Goal: Task Accomplishment & Management: Manage account settings

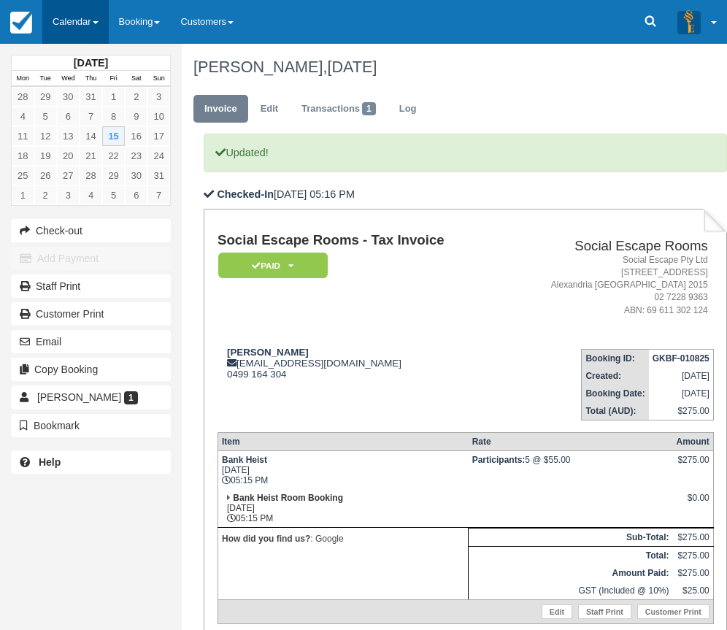
click at [59, 32] on link "Calendar" at bounding box center [75, 22] width 66 height 44
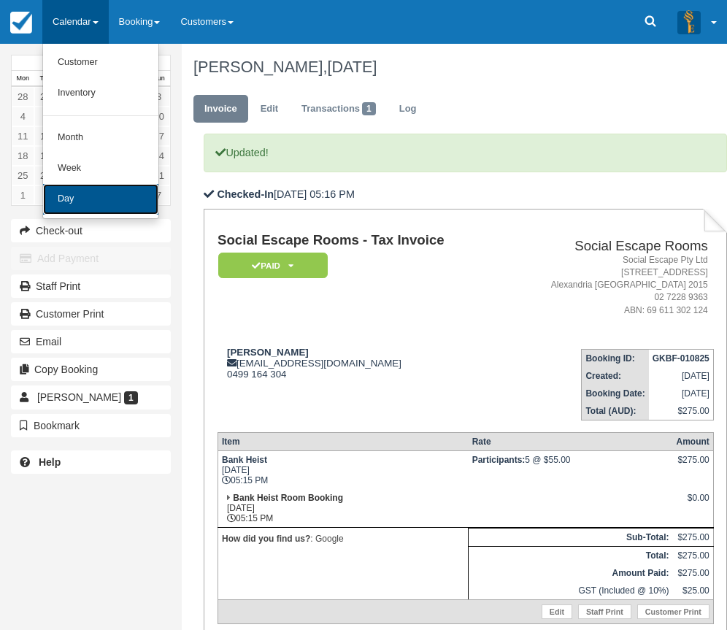
click at [119, 204] on link "Day" at bounding box center [100, 199] width 115 height 31
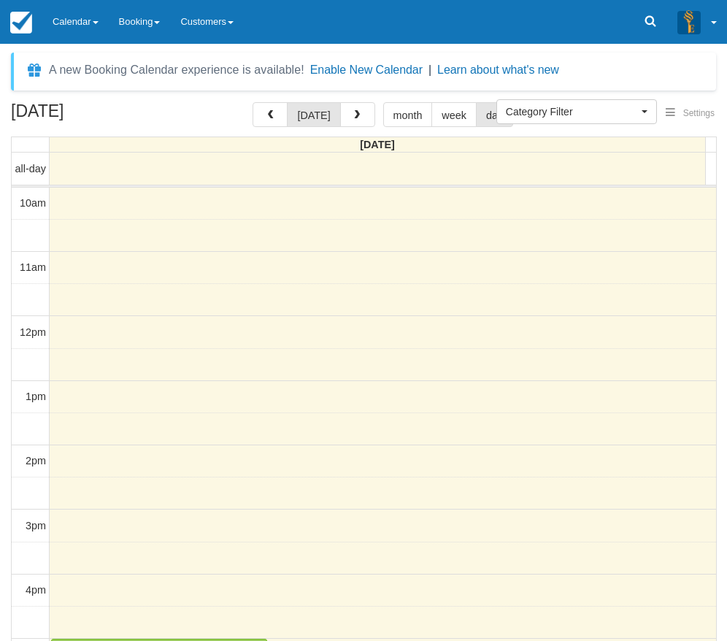
select select
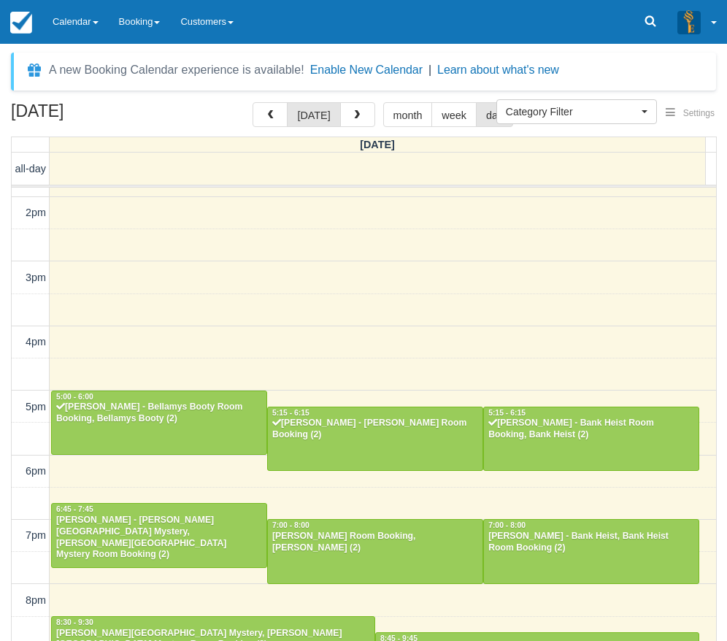
scroll to position [310, 0]
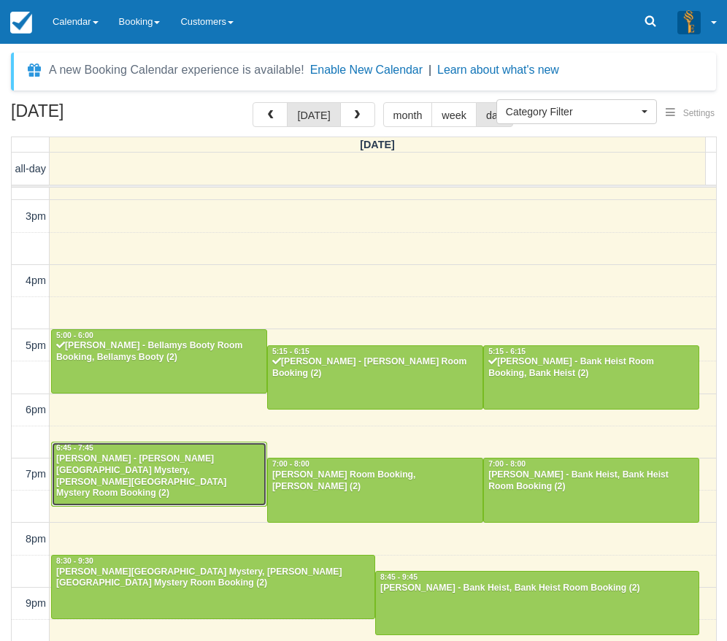
click at [196, 464] on div "Aziah Benderbarker - Baker Street Mystery, Baker Street Mystery Room Booking (2)" at bounding box center [158, 476] width 207 height 47
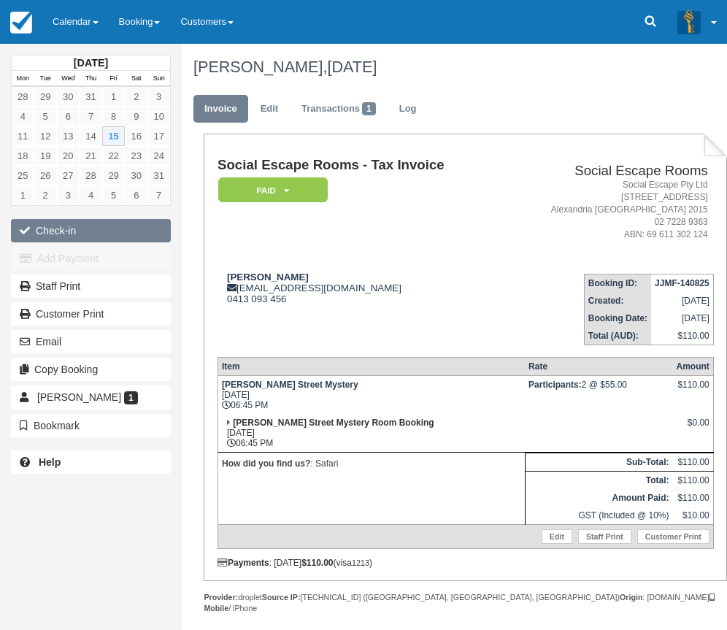
click at [98, 231] on button "Check-in" at bounding box center [91, 230] width 160 height 23
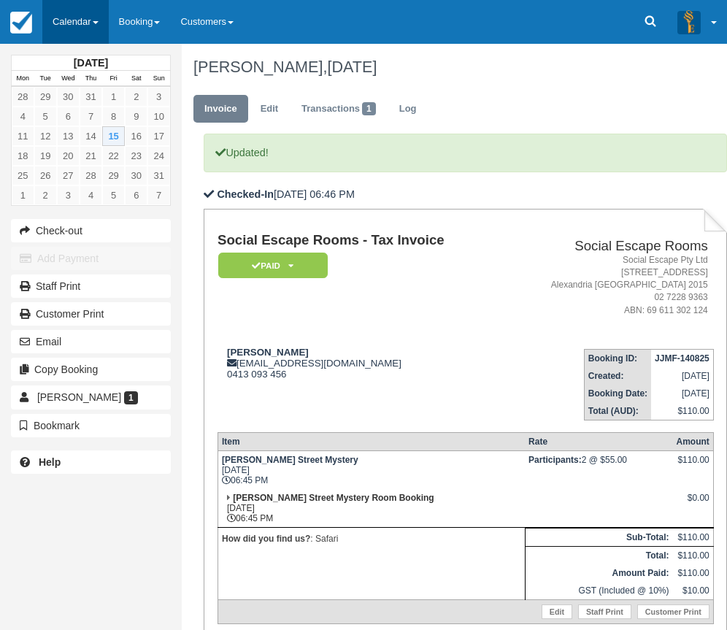
click at [48, 12] on link "Calendar" at bounding box center [75, 22] width 66 height 44
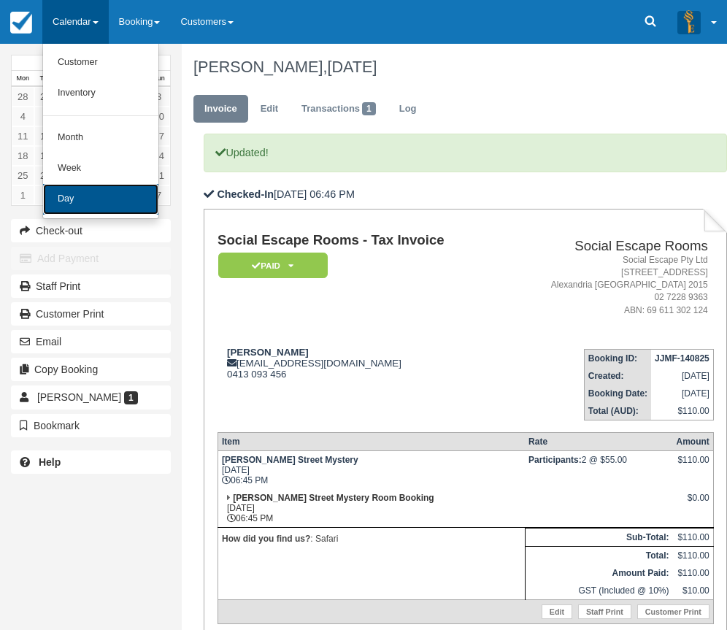
click at [99, 194] on link "Day" at bounding box center [100, 199] width 115 height 31
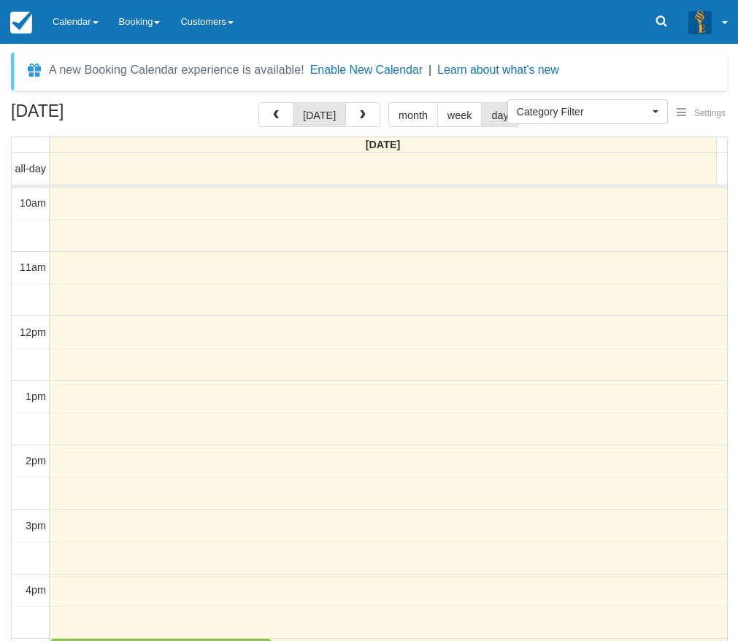
select select
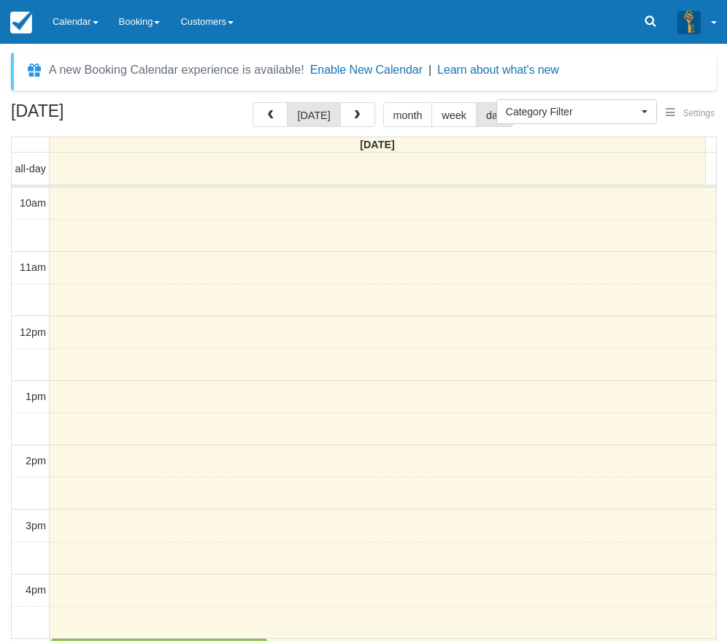
scroll to position [310, 0]
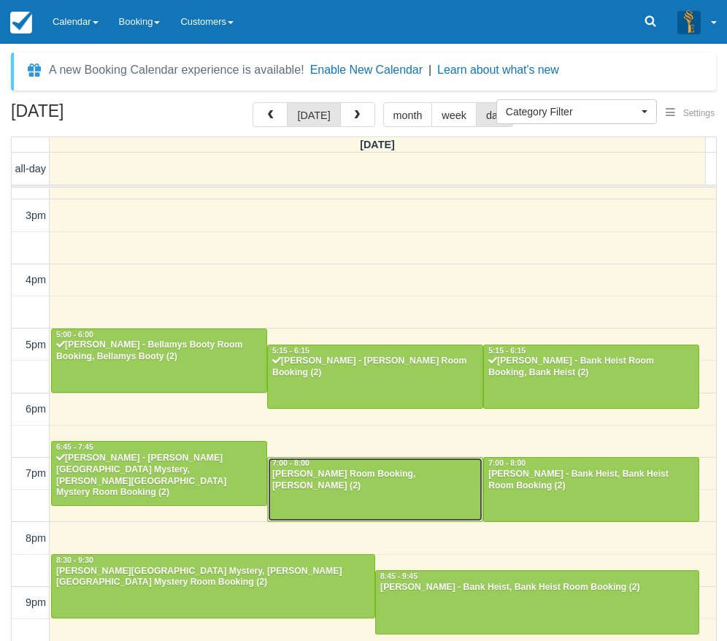
click at [391, 501] on div at bounding box center [375, 489] width 215 height 63
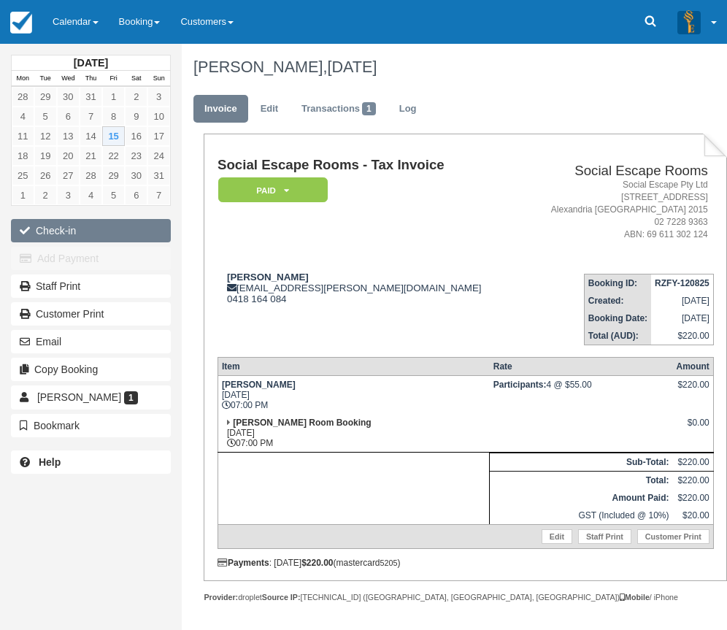
click at [91, 231] on button "Check-in" at bounding box center [91, 230] width 160 height 23
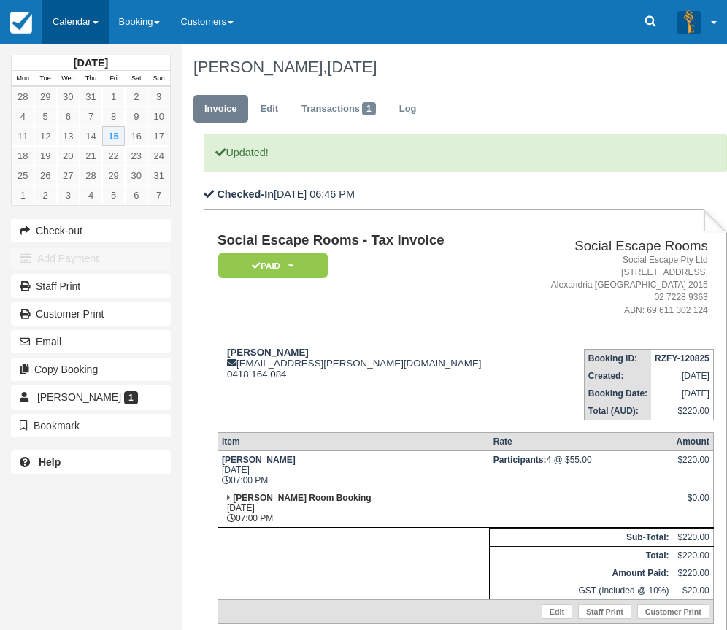
click at [91, 41] on link "Calendar" at bounding box center [75, 22] width 66 height 44
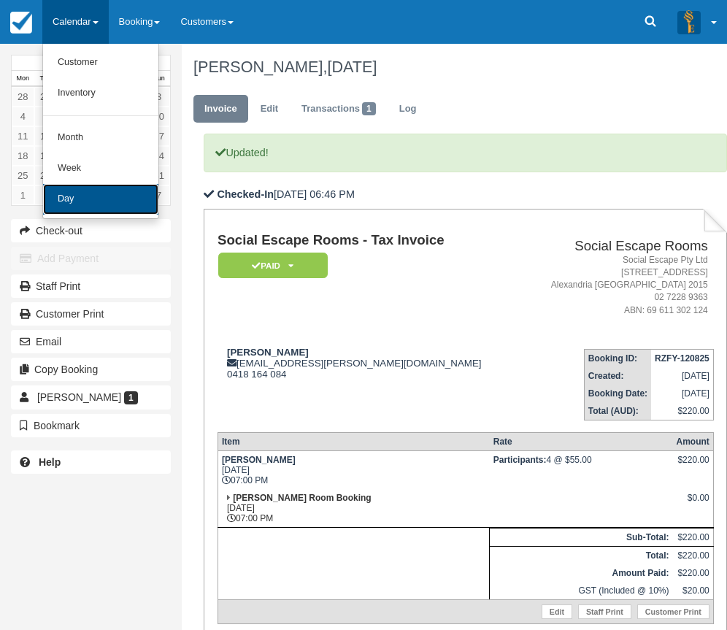
click at [137, 211] on link "Day" at bounding box center [100, 199] width 115 height 31
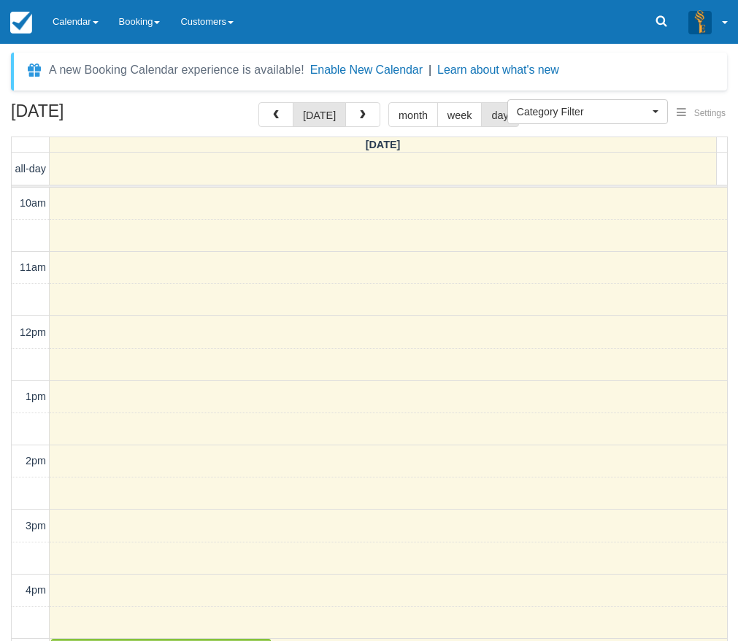
select select
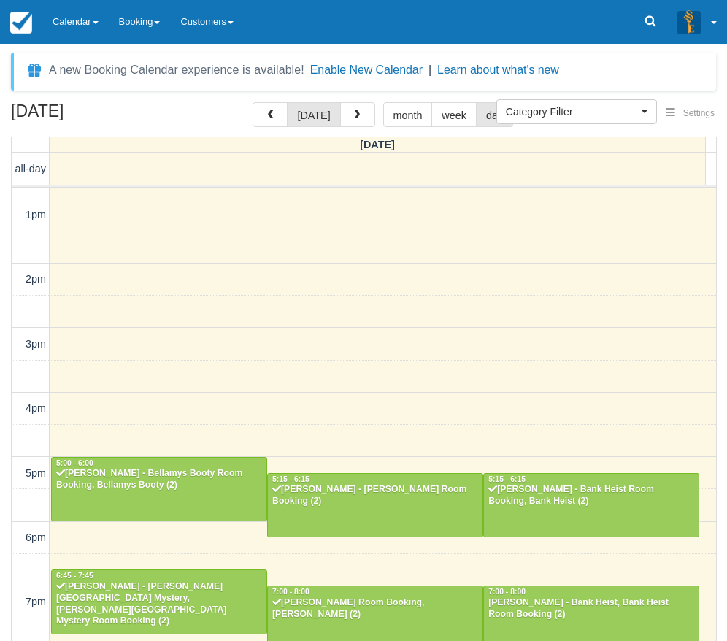
scroll to position [310, 0]
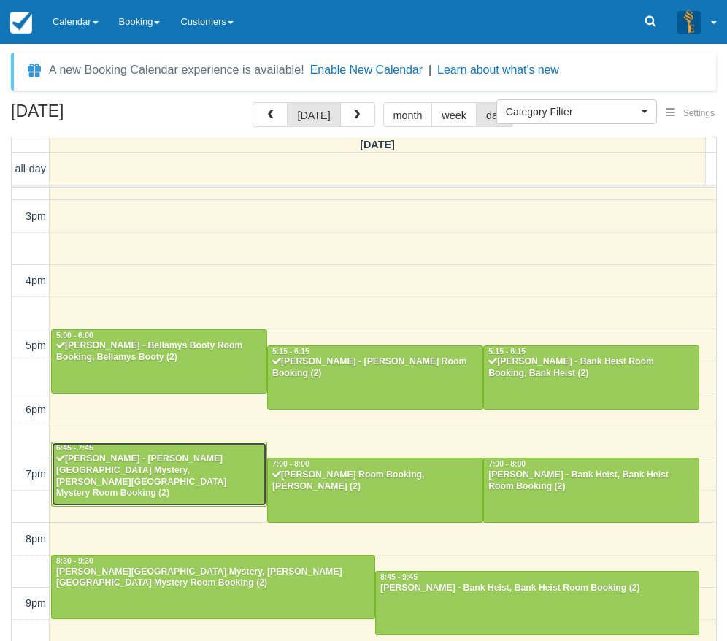
click at [212, 477] on div at bounding box center [159, 473] width 215 height 63
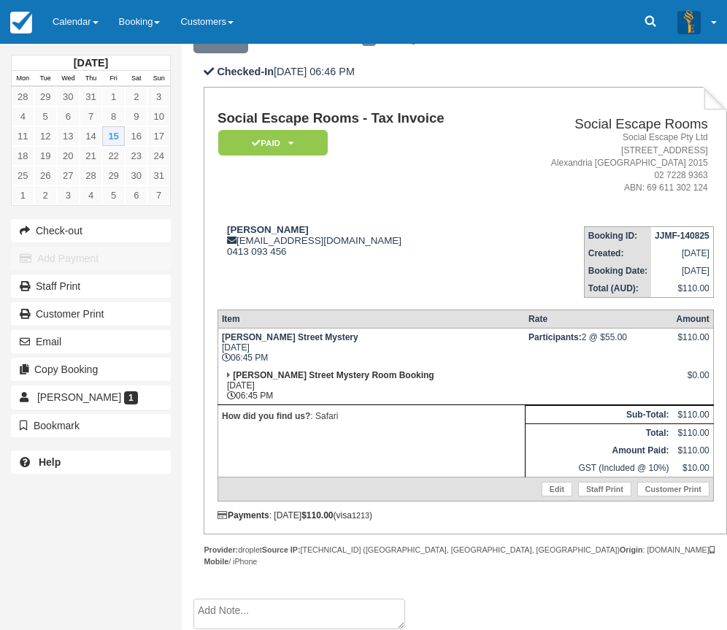
scroll to position [134, 0]
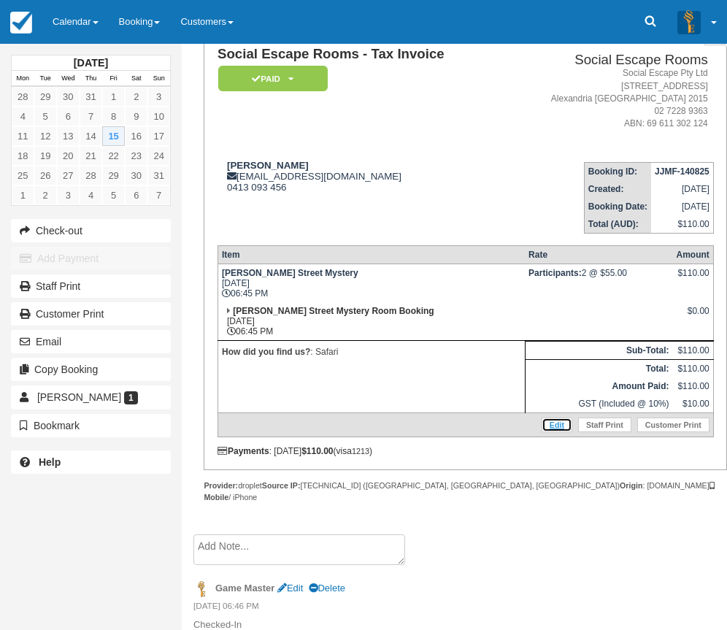
click at [555, 424] on link "Edit" at bounding box center [557, 425] width 31 height 15
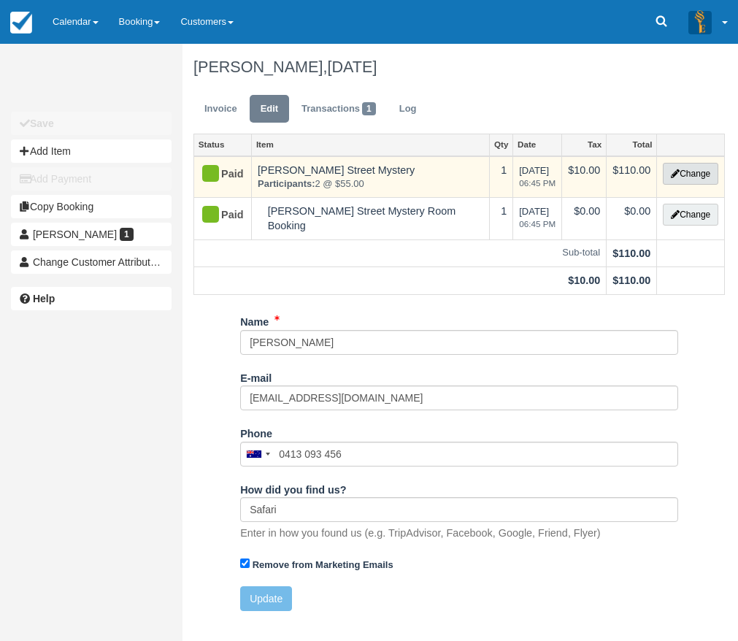
click at [707, 171] on button "Change" at bounding box center [690, 174] width 55 height 22
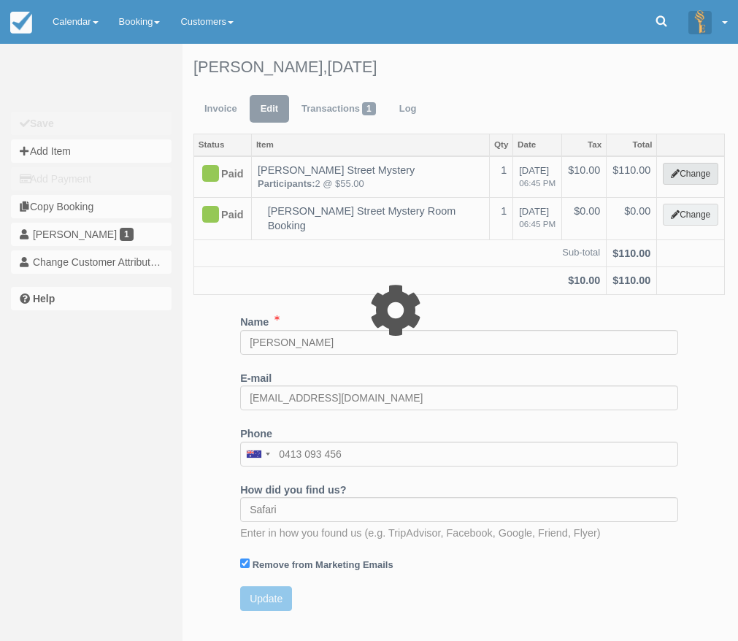
select select "2"
type input "110.00"
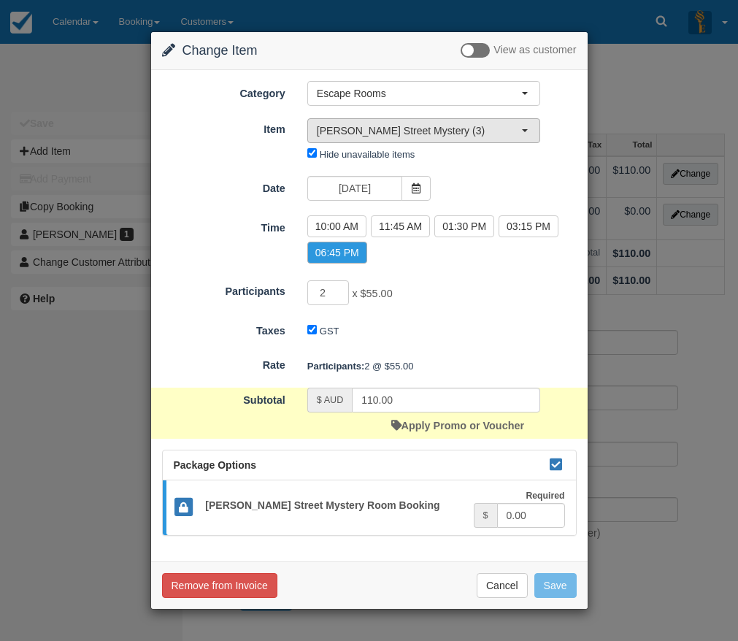
click at [426, 139] on button "Baker Street Mystery (3)" at bounding box center [423, 130] width 233 height 25
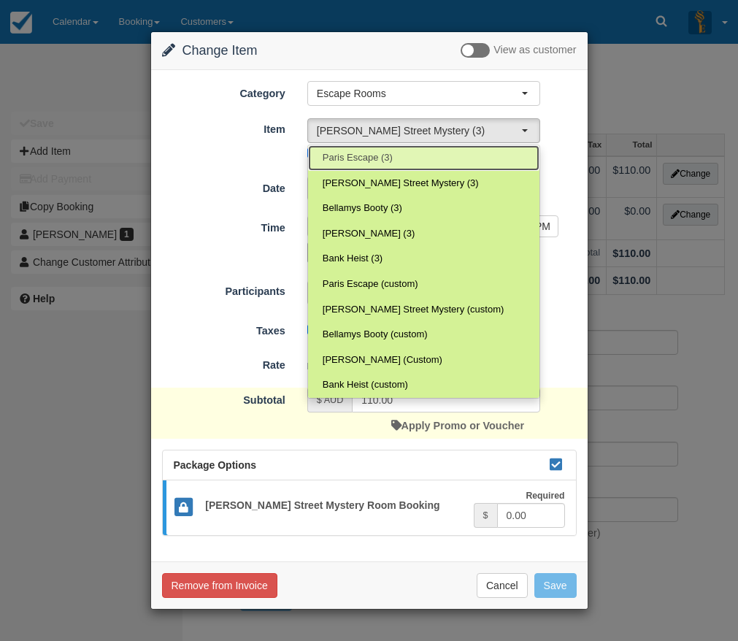
click at [393, 162] on link "Paris Escape (3)" at bounding box center [423, 158] width 231 height 26
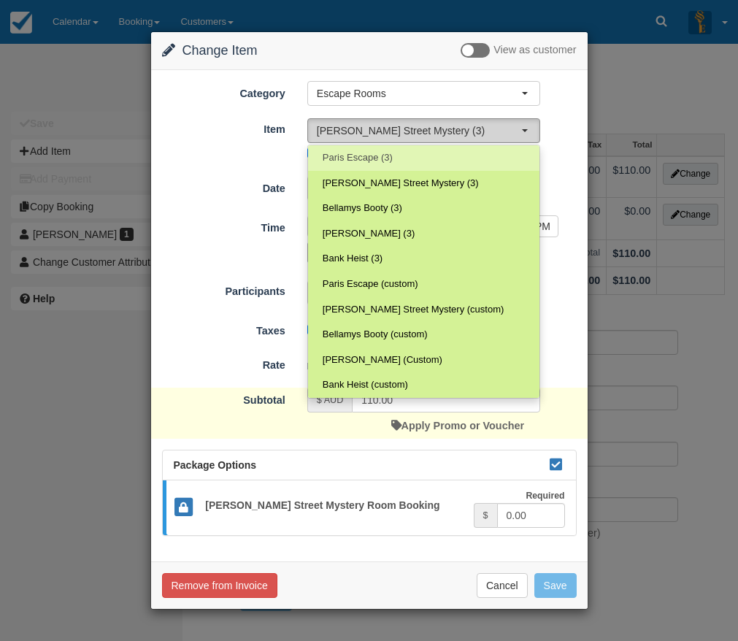
select select "2"
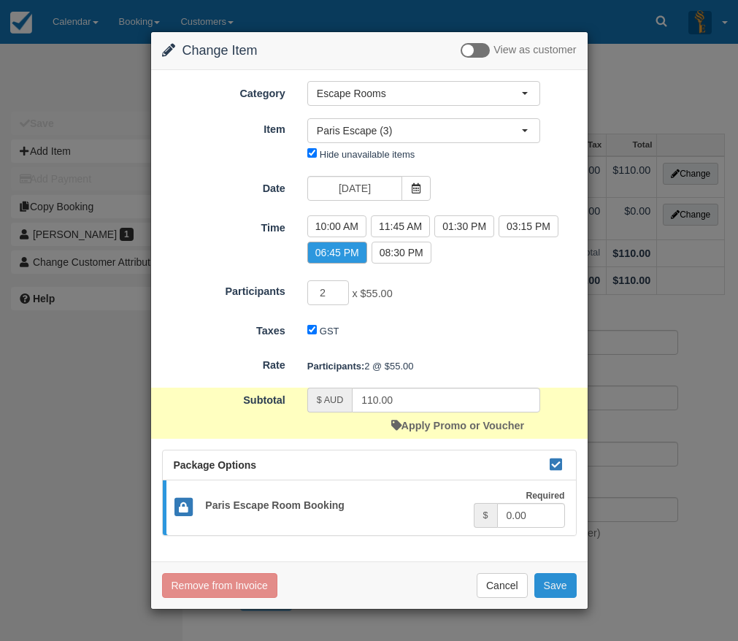
click at [553, 593] on button "Save" at bounding box center [555, 585] width 42 height 25
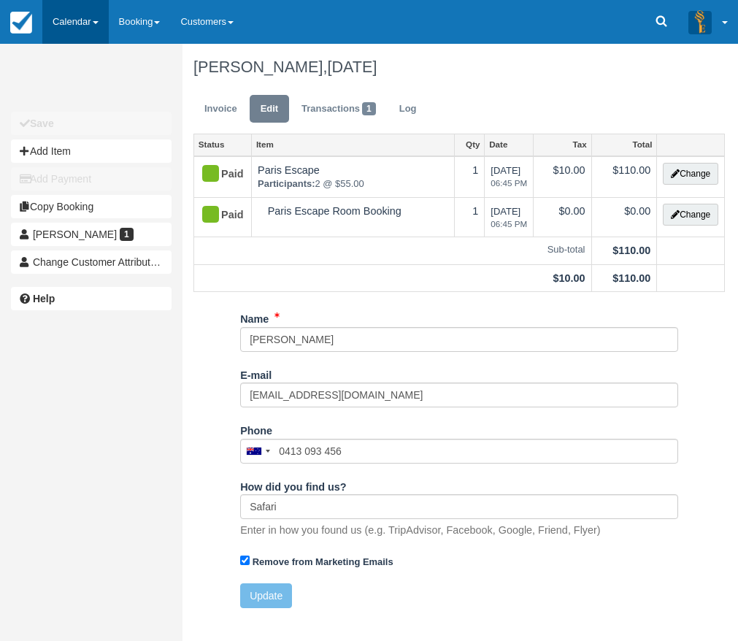
click at [93, 16] on link "Calendar" at bounding box center [75, 22] width 66 height 44
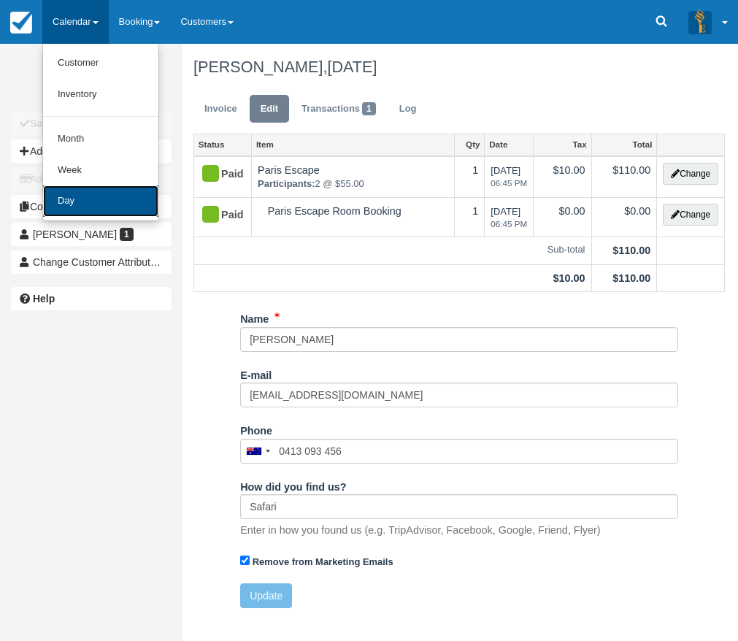
click at [110, 204] on link "Day" at bounding box center [100, 200] width 115 height 31
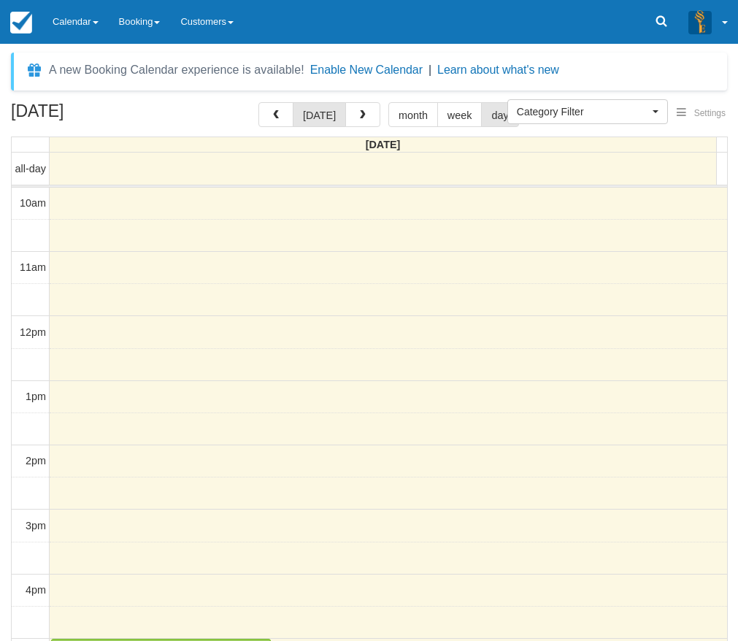
select select
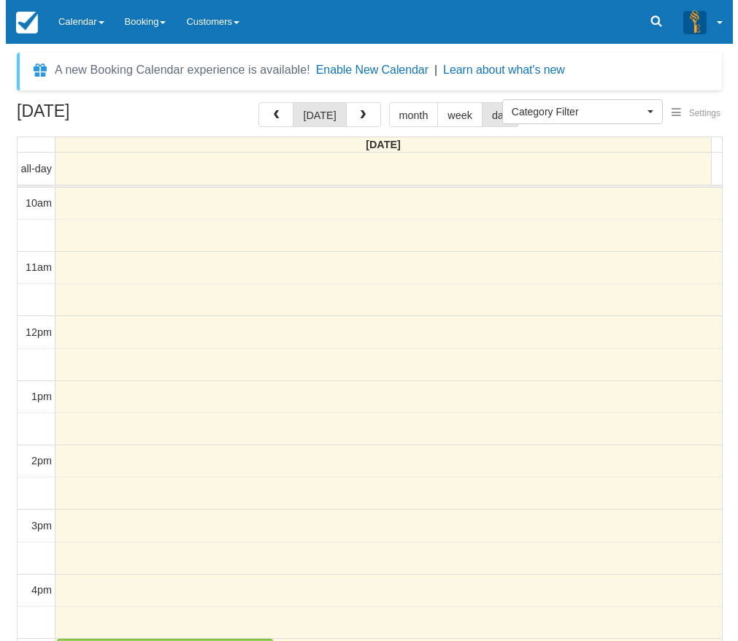
scroll to position [310, 0]
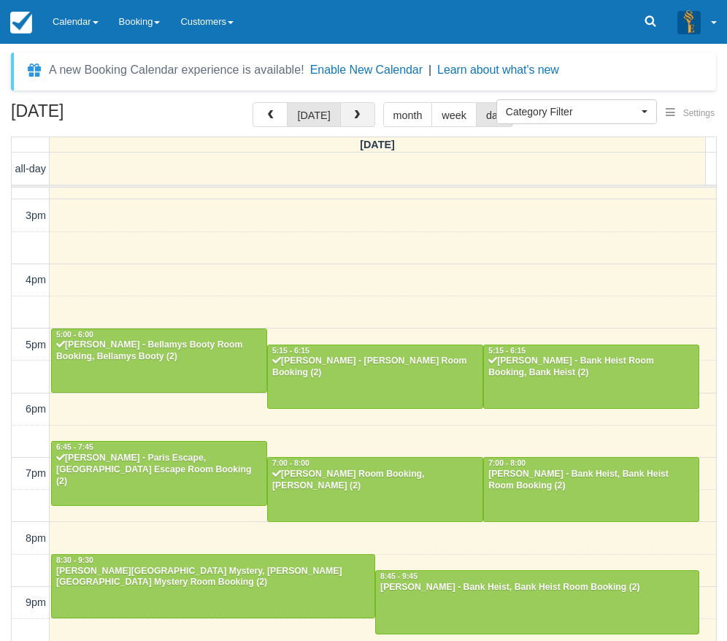
click at [356, 117] on span "button" at bounding box center [357, 115] width 10 height 10
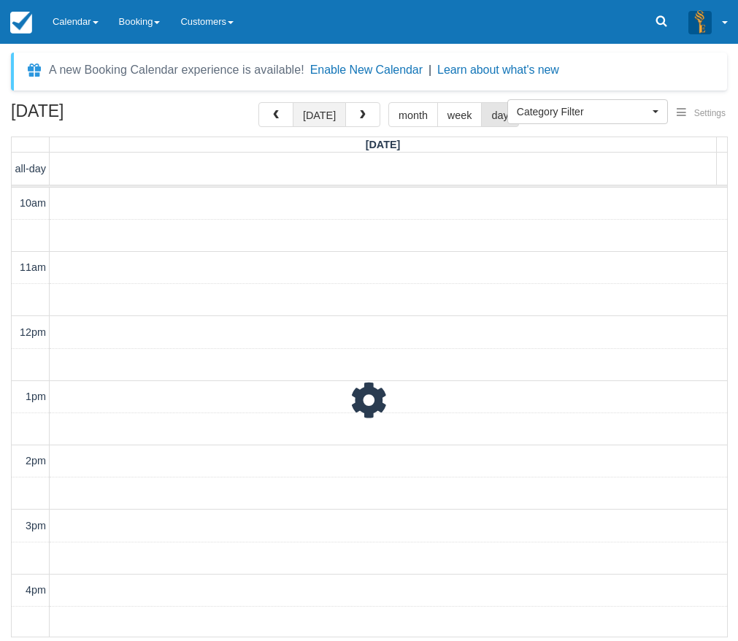
scroll to position [357, 0]
click at [301, 124] on button "[DATE]" at bounding box center [319, 114] width 53 height 25
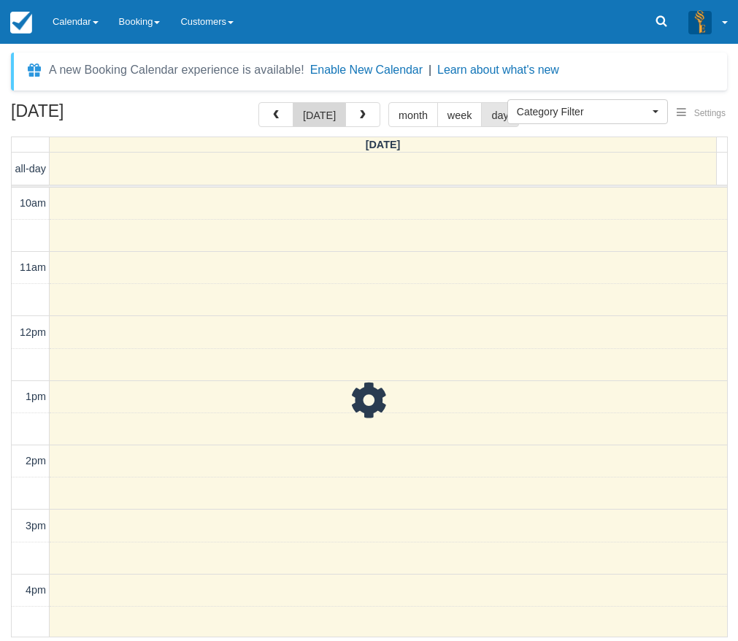
scroll to position [357, 0]
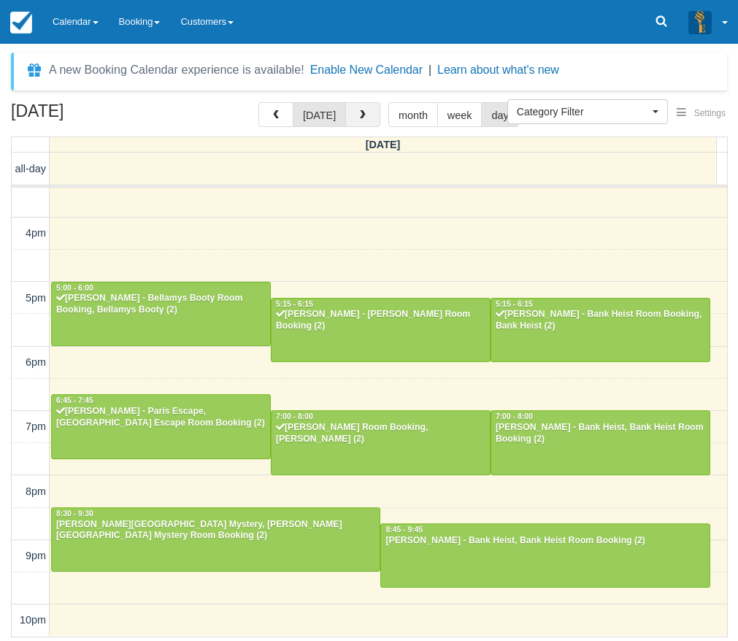
click at [358, 112] on span "button" at bounding box center [363, 115] width 10 height 10
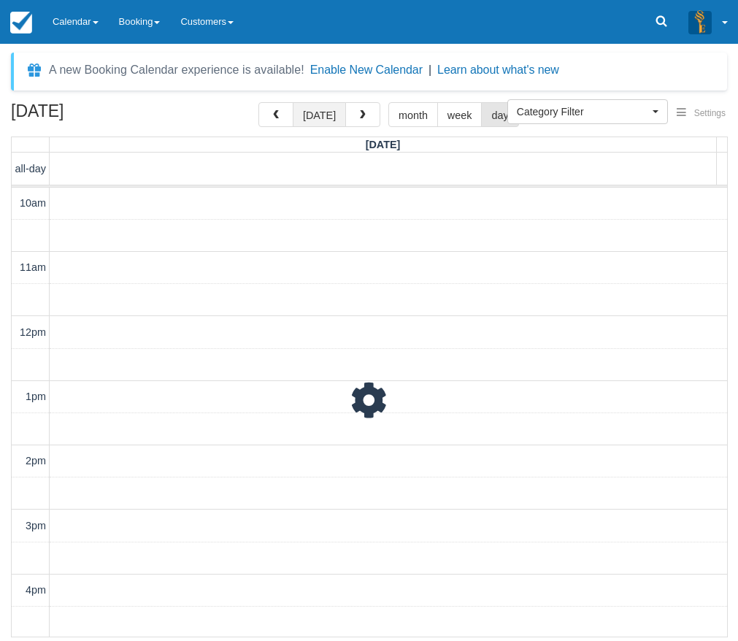
scroll to position [357, 0]
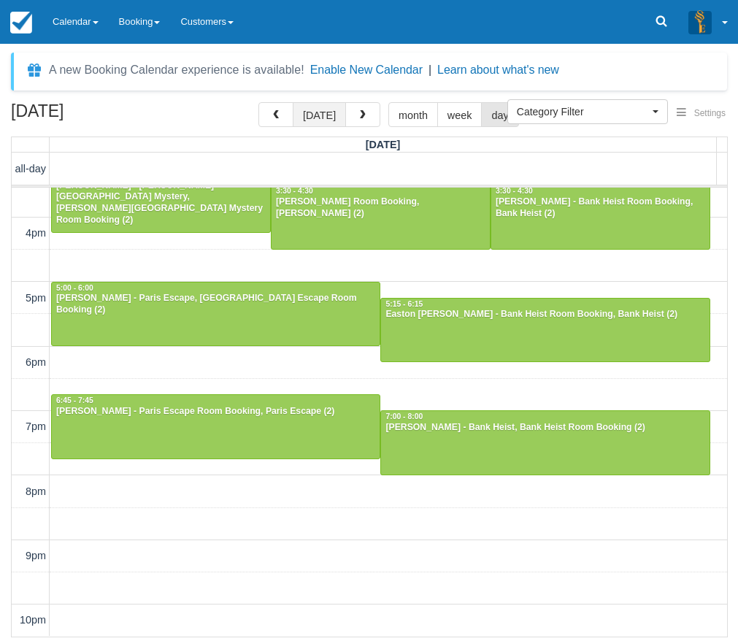
click at [331, 117] on button "today" at bounding box center [319, 114] width 53 height 25
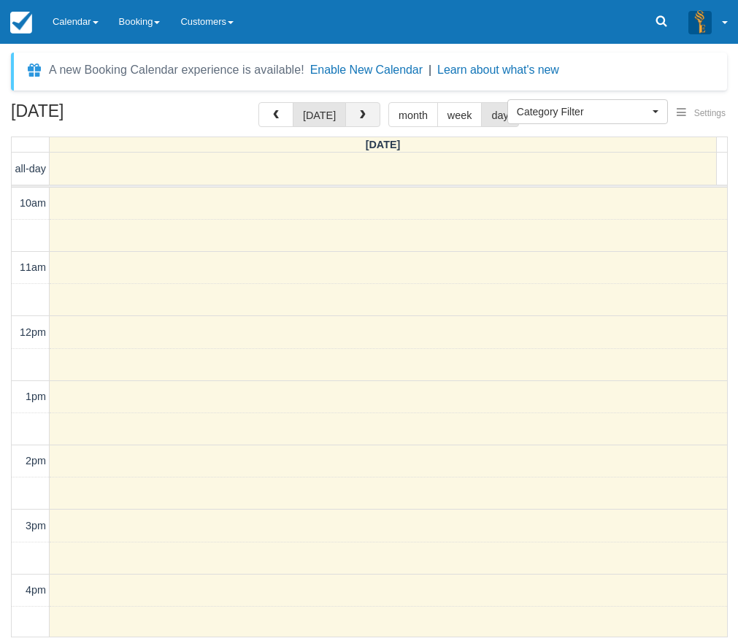
scroll to position [357, 0]
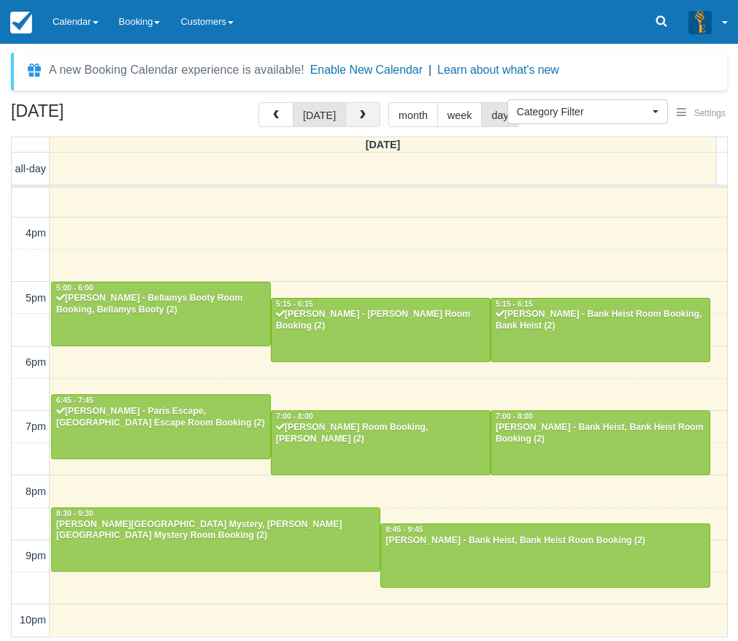
click at [350, 114] on button "button" at bounding box center [362, 114] width 35 height 25
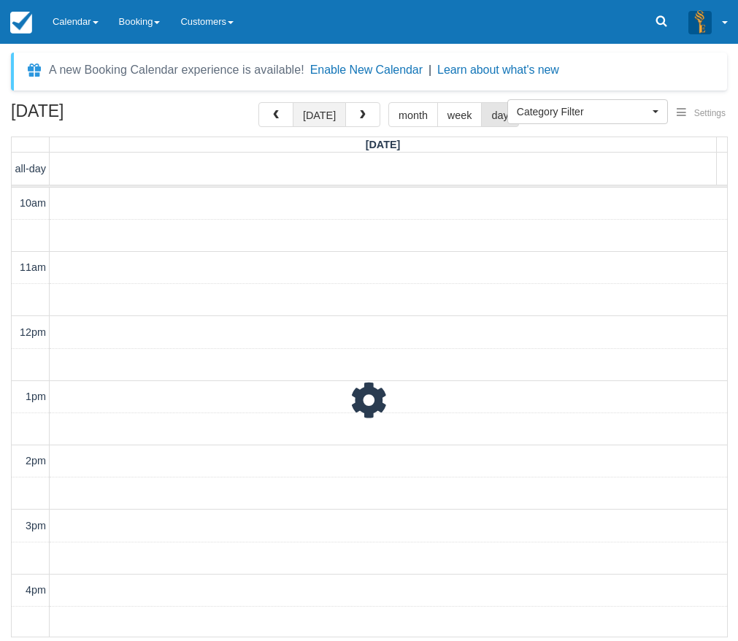
scroll to position [357, 0]
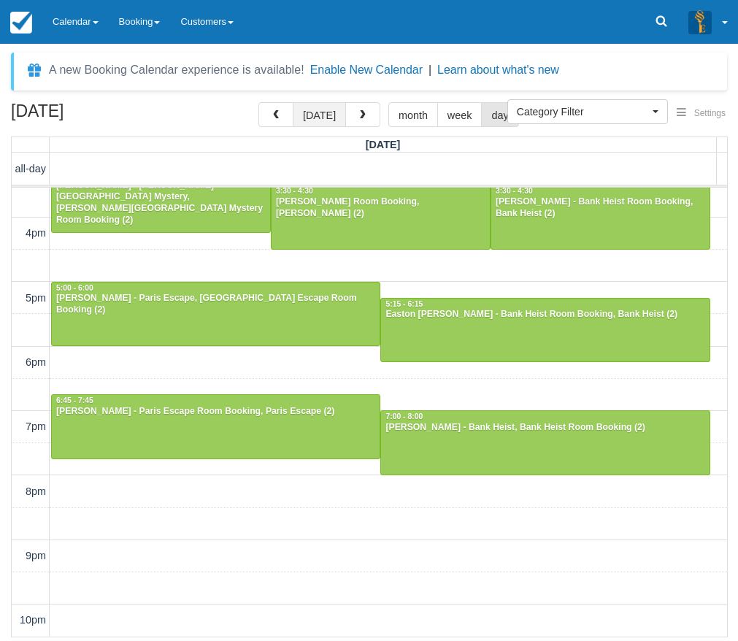
click at [337, 112] on button "today" at bounding box center [319, 114] width 53 height 25
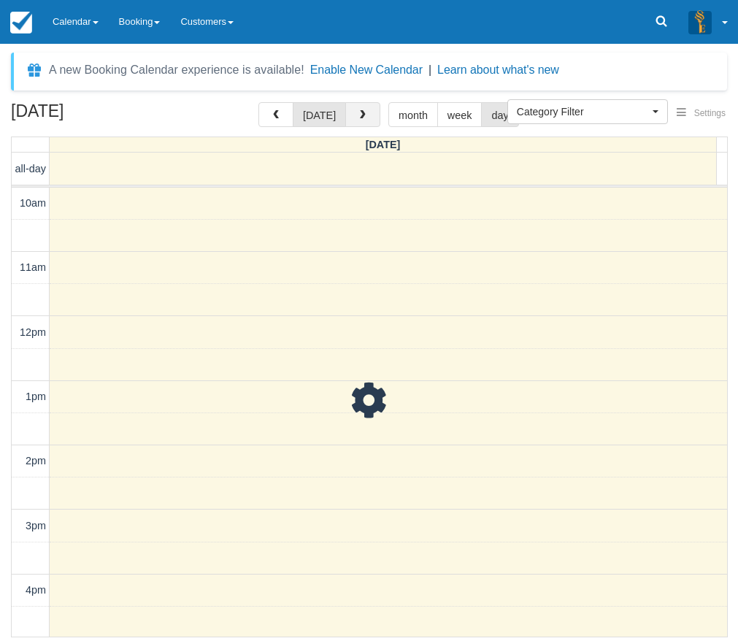
scroll to position [357, 0]
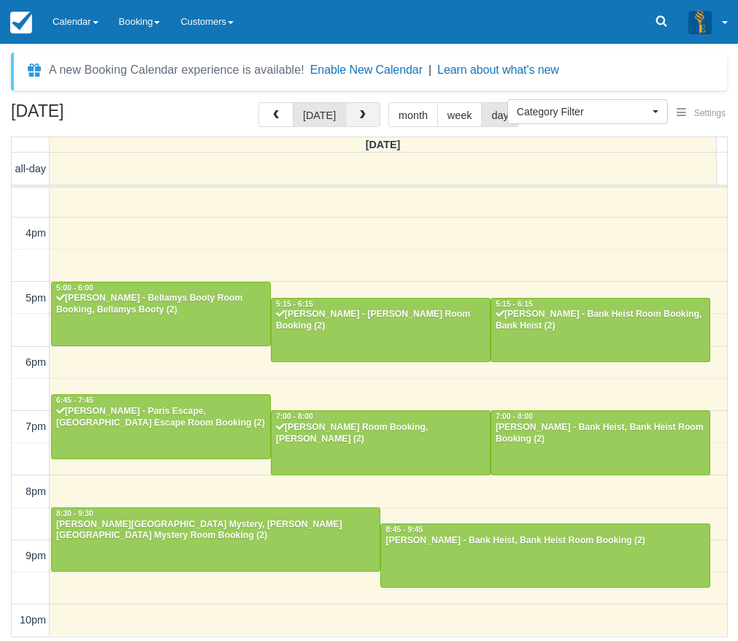
click at [356, 109] on button "button" at bounding box center [362, 114] width 35 height 25
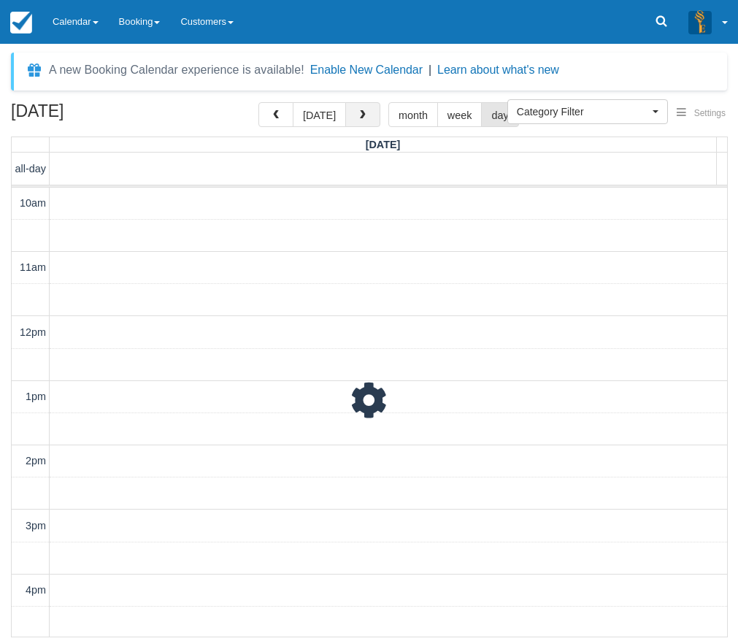
scroll to position [357, 0]
click at [345, 109] on button "button" at bounding box center [362, 114] width 35 height 25
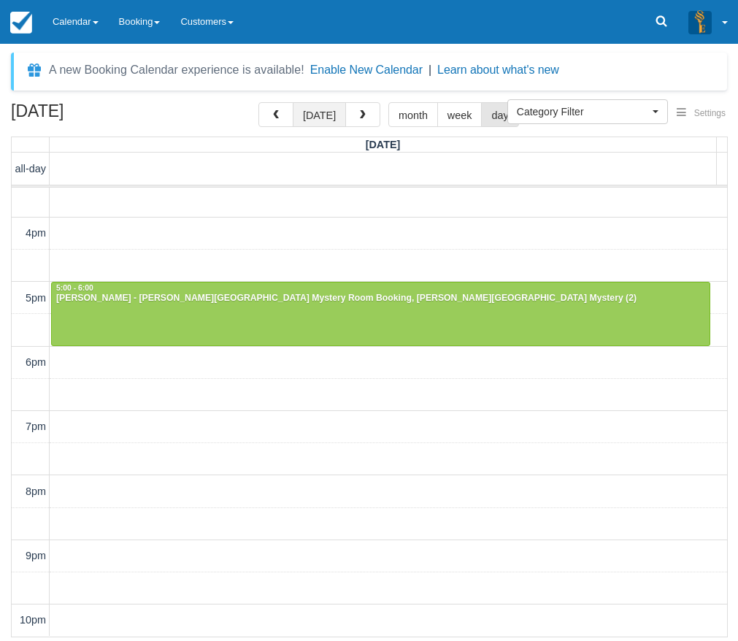
click at [336, 114] on button "today" at bounding box center [319, 114] width 53 height 25
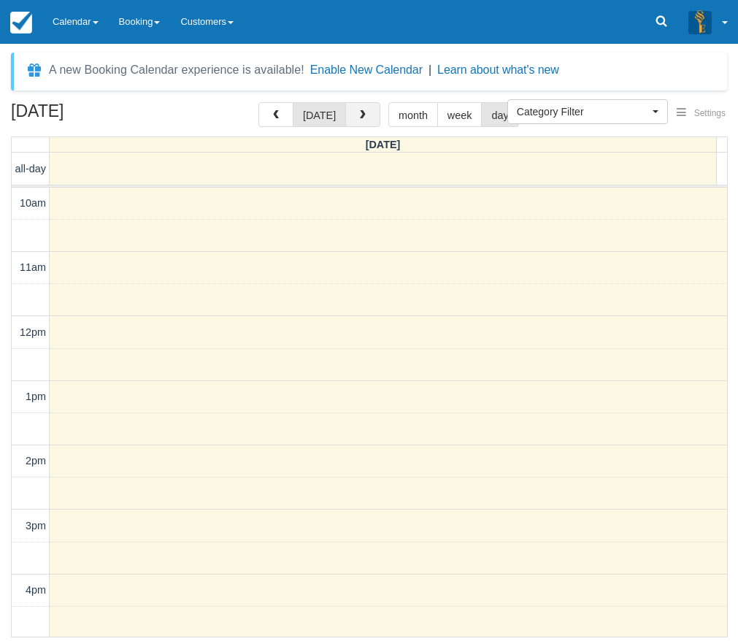
scroll to position [357, 0]
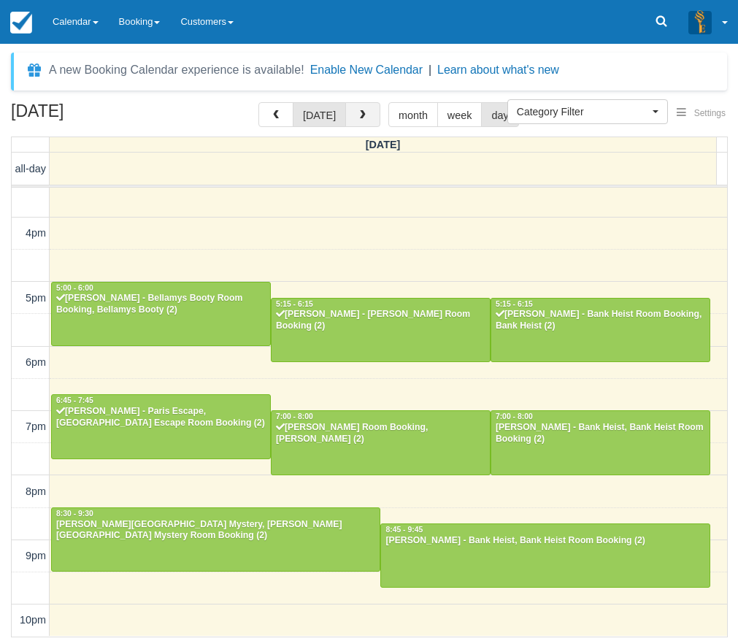
click at [358, 112] on span "button" at bounding box center [363, 115] width 10 height 10
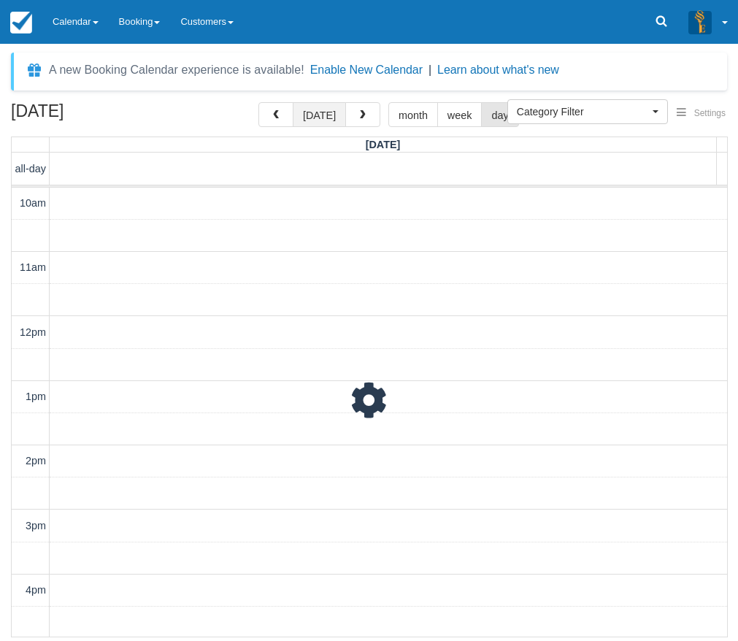
scroll to position [357, 0]
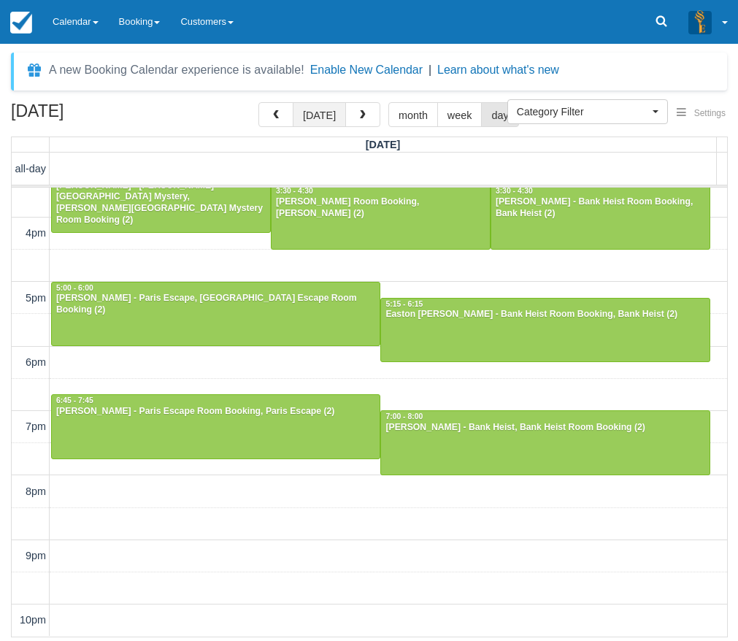
click at [340, 113] on button "today" at bounding box center [319, 114] width 53 height 25
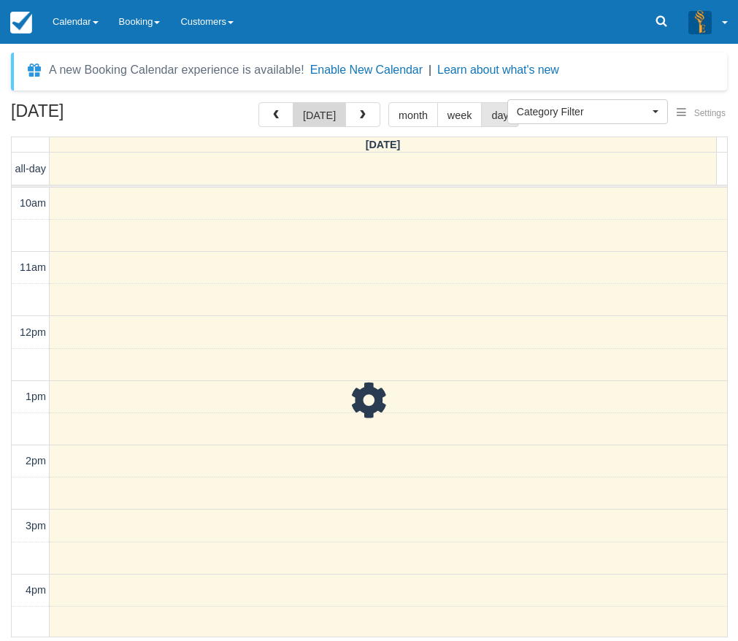
scroll to position [357, 0]
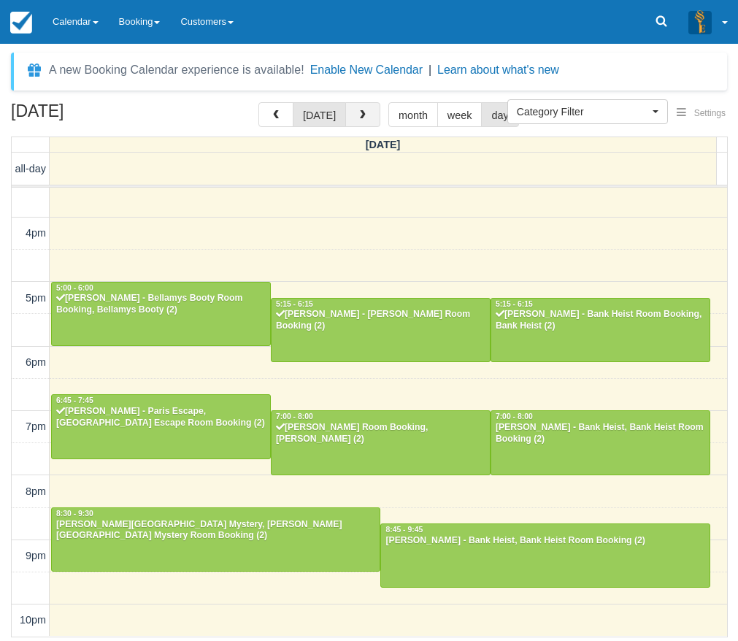
click at [361, 118] on span "button" at bounding box center [363, 115] width 10 height 10
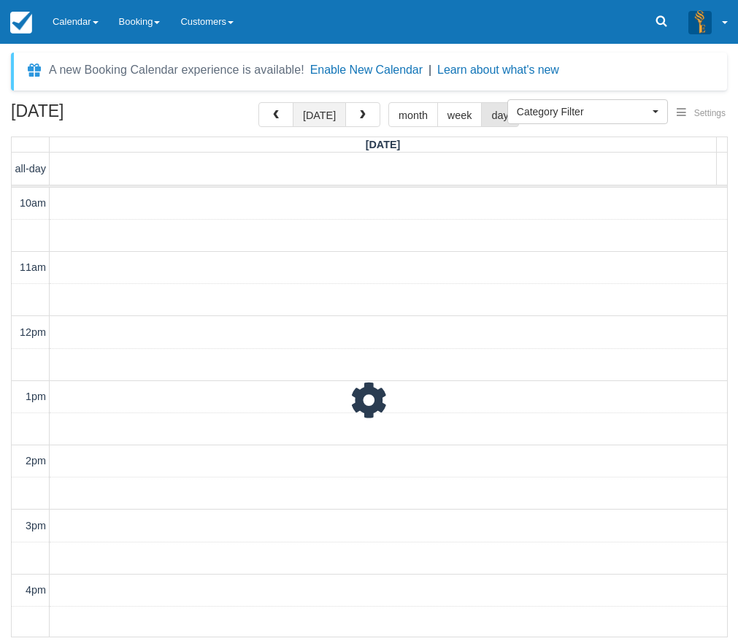
scroll to position [357, 0]
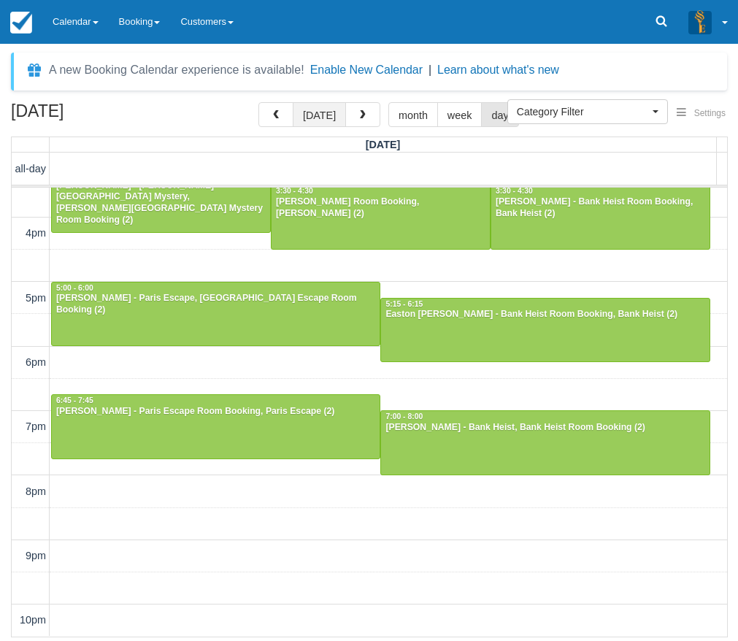
click at [321, 117] on button "today" at bounding box center [319, 114] width 53 height 25
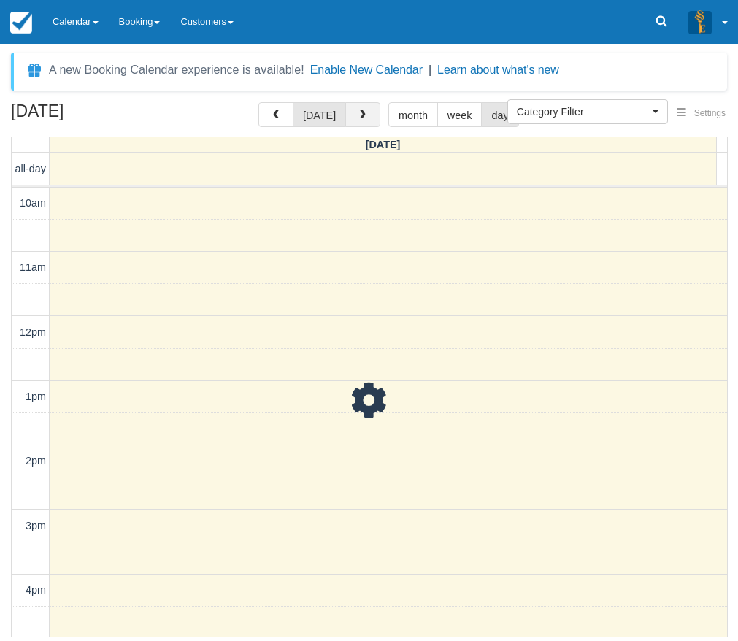
scroll to position [357, 0]
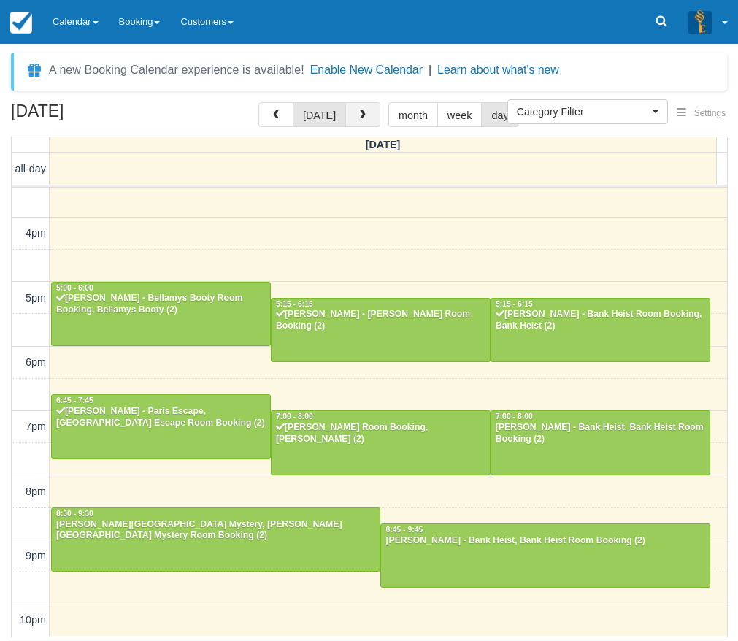
click at [358, 115] on span "button" at bounding box center [363, 115] width 10 height 10
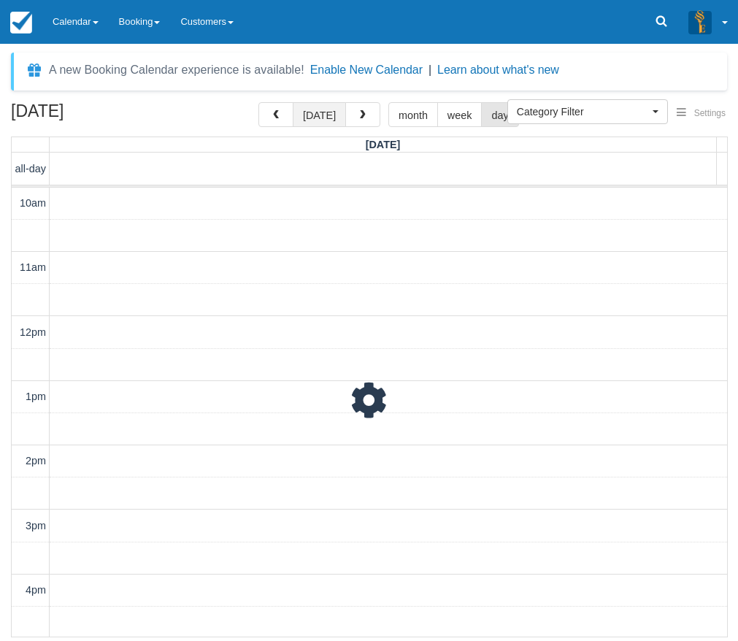
scroll to position [357, 0]
click at [328, 118] on button "today" at bounding box center [319, 114] width 53 height 25
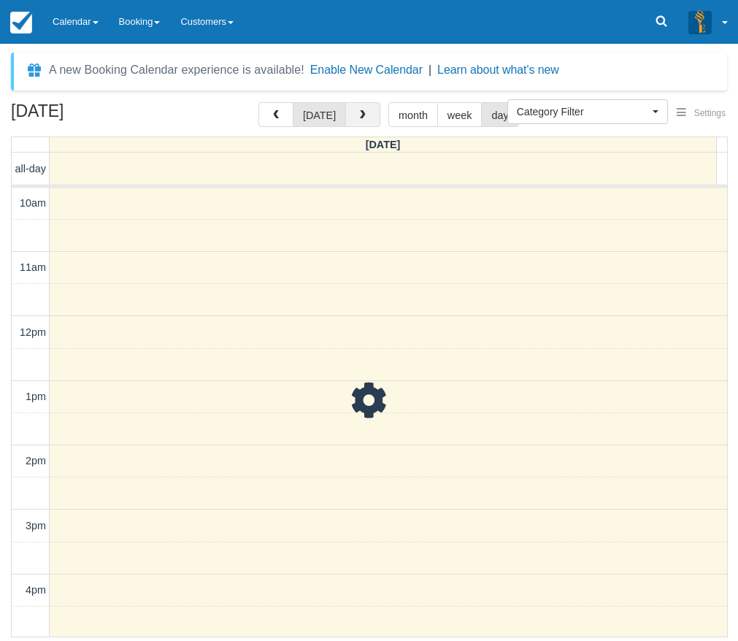
scroll to position [357, 0]
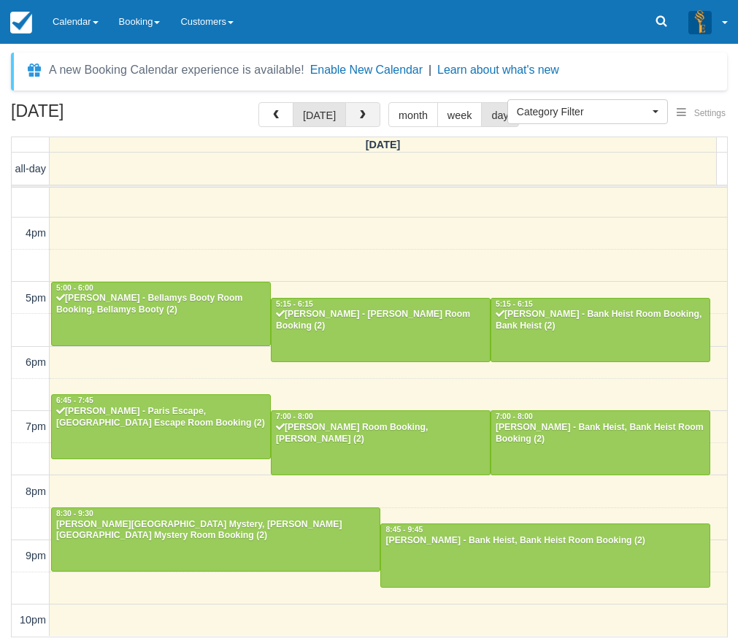
click at [358, 113] on span "button" at bounding box center [363, 115] width 10 height 10
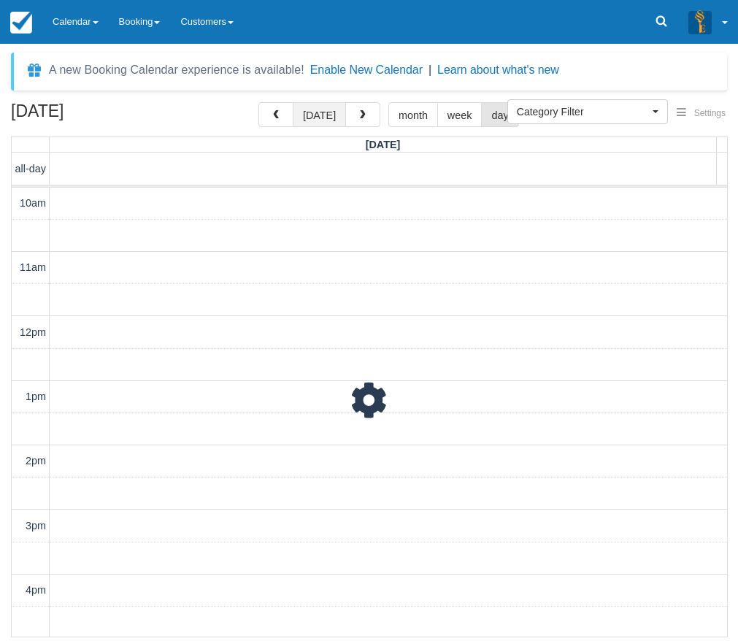
scroll to position [357, 0]
click at [331, 117] on button "today" at bounding box center [319, 114] width 53 height 25
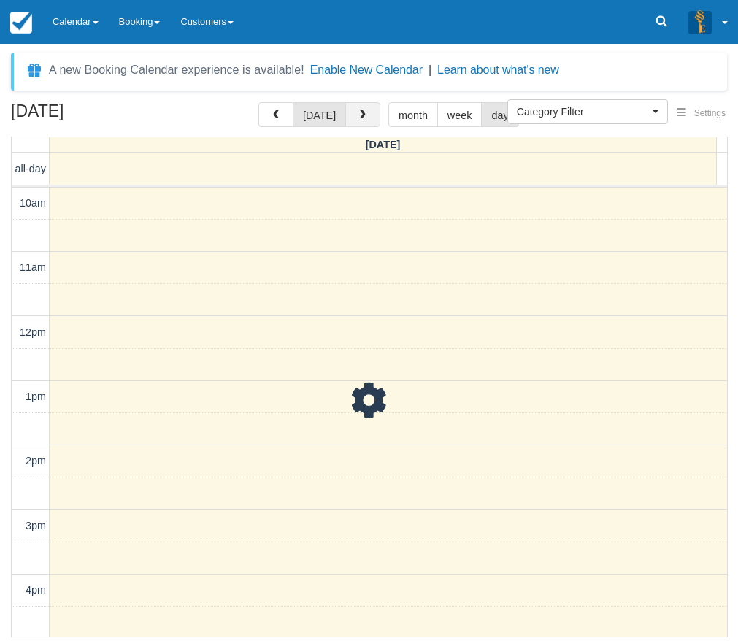
scroll to position [357, 0]
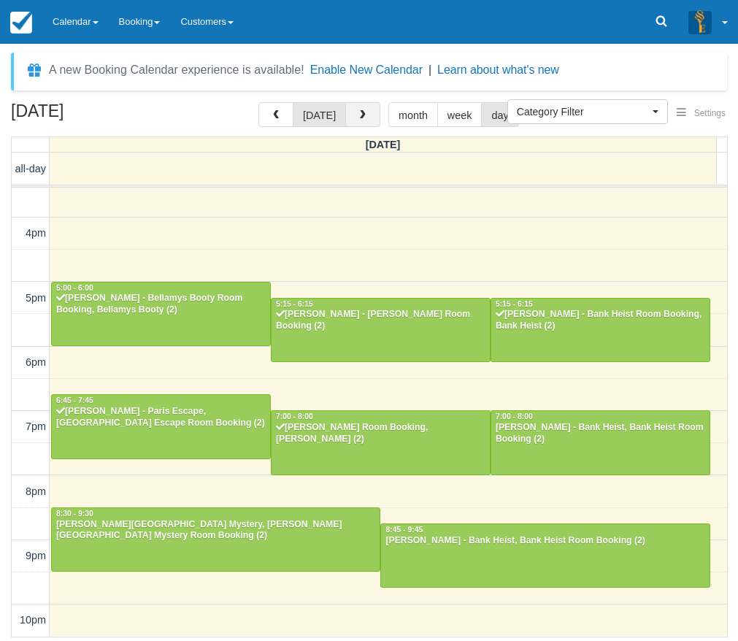
click at [345, 115] on button "button" at bounding box center [362, 114] width 35 height 25
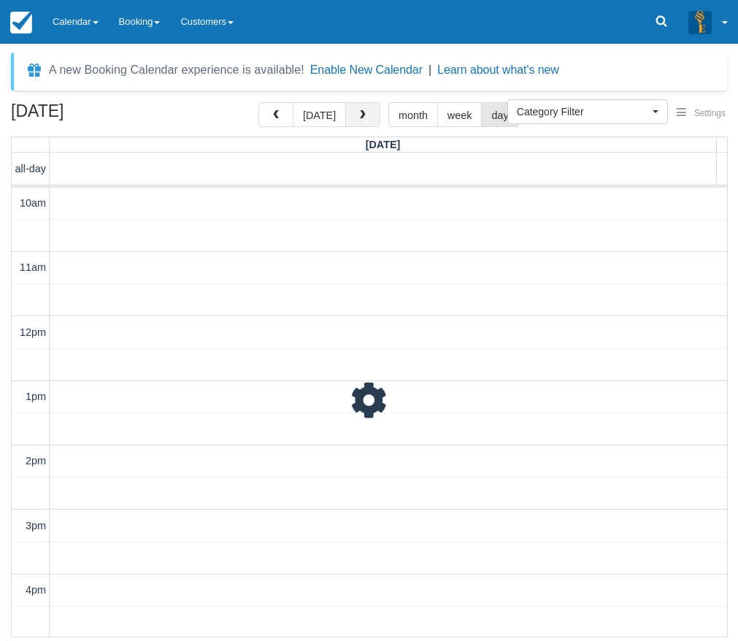
scroll to position [357, 0]
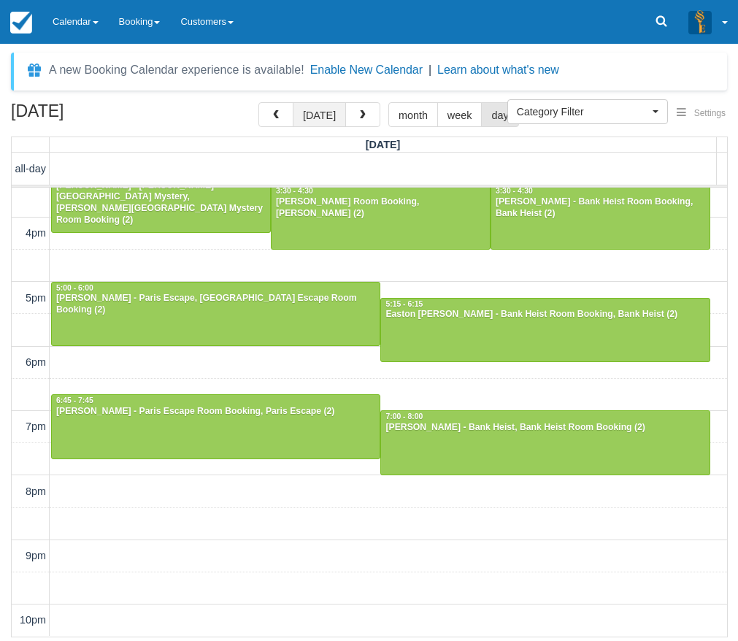
click at [314, 121] on button "today" at bounding box center [319, 114] width 53 height 25
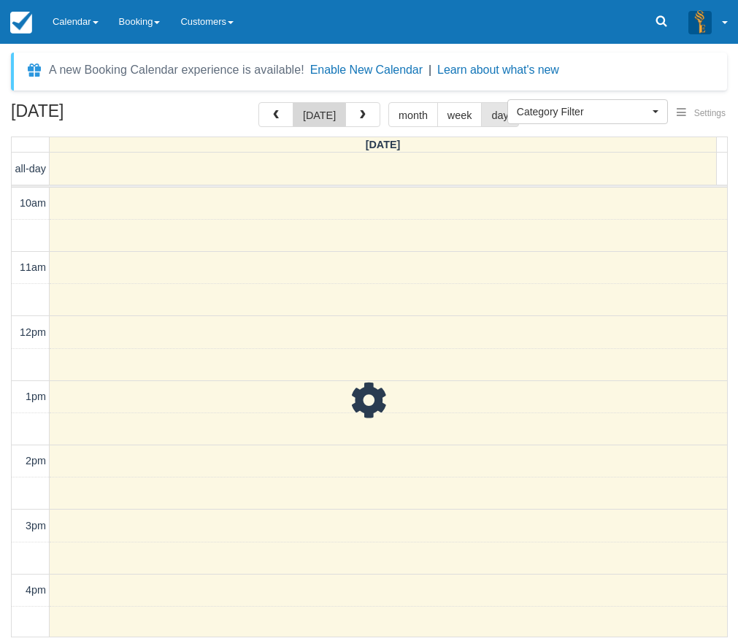
scroll to position [357, 0]
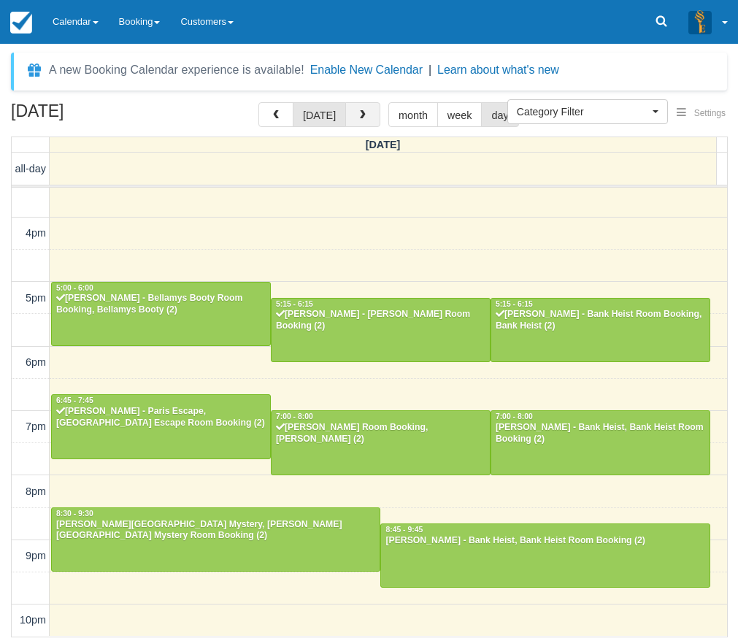
click at [358, 116] on span "button" at bounding box center [363, 115] width 10 height 10
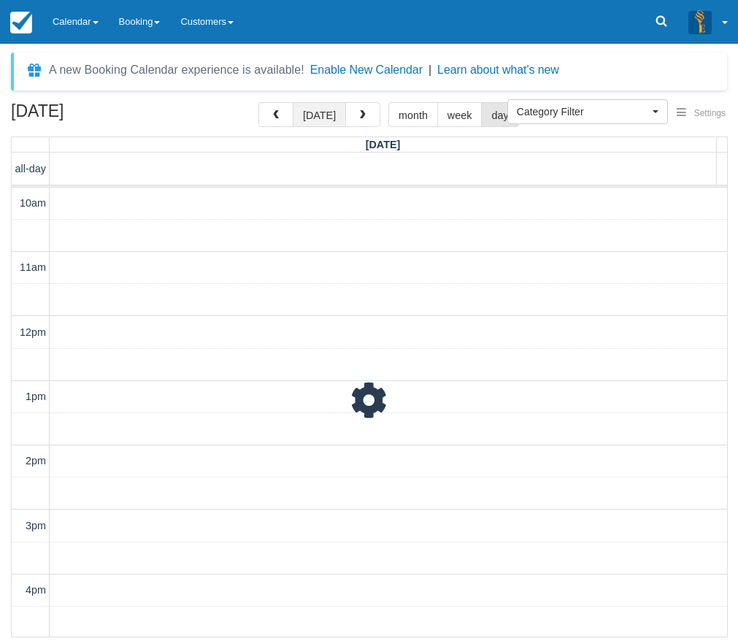
scroll to position [357, 0]
click at [322, 115] on button "today" at bounding box center [319, 114] width 53 height 25
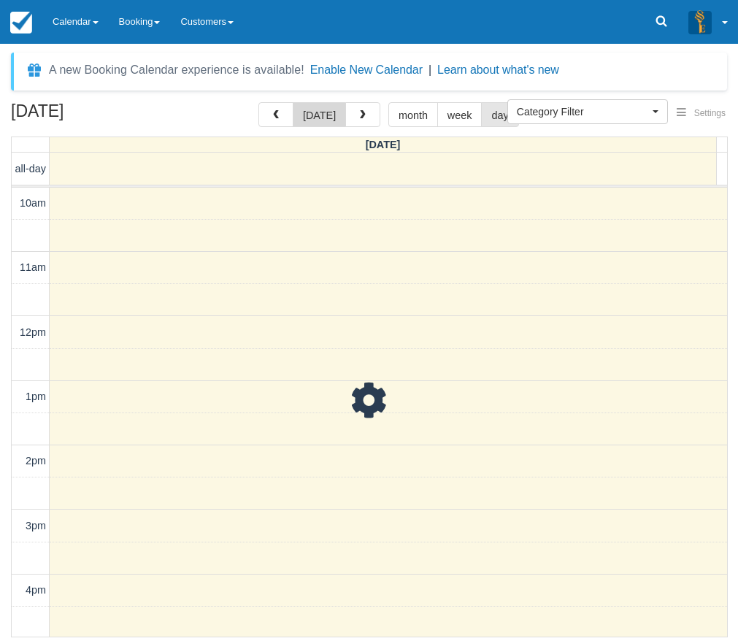
scroll to position [357, 0]
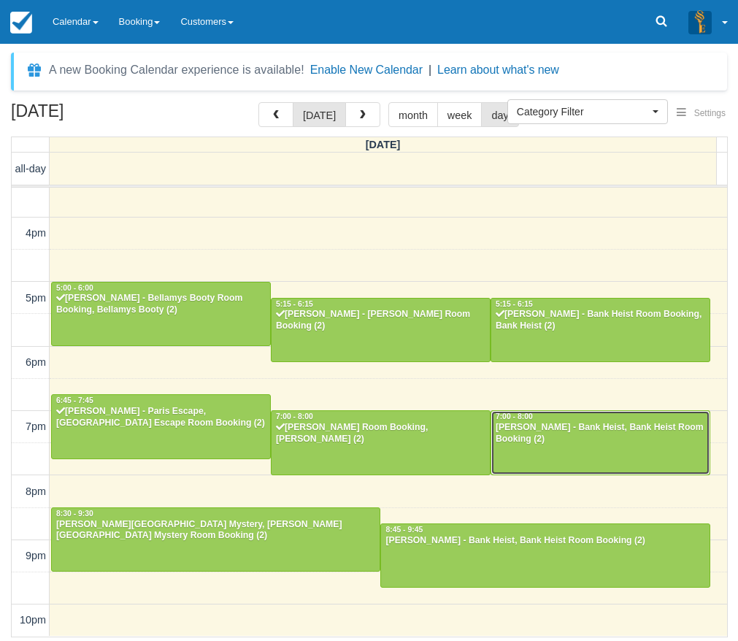
click at [562, 418] on div "7:00 - 8:00" at bounding box center [600, 417] width 211 height 10
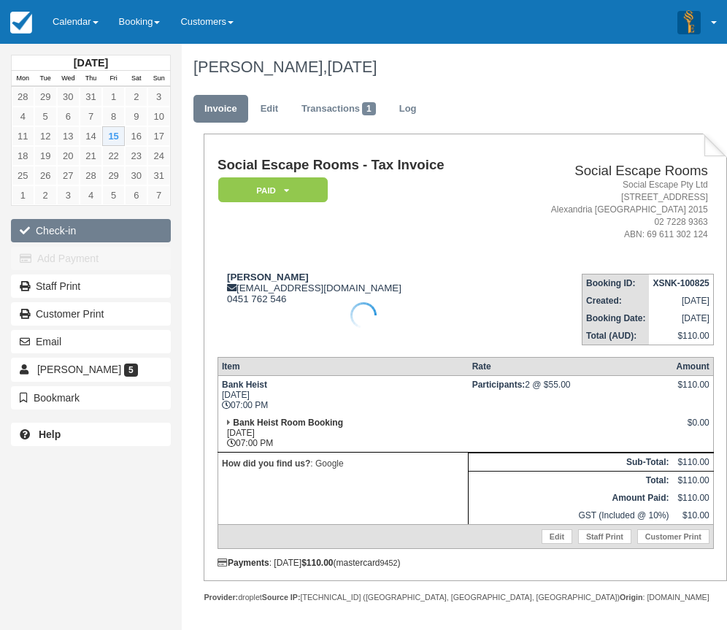
click at [101, 224] on div at bounding box center [363, 315] width 727 height 630
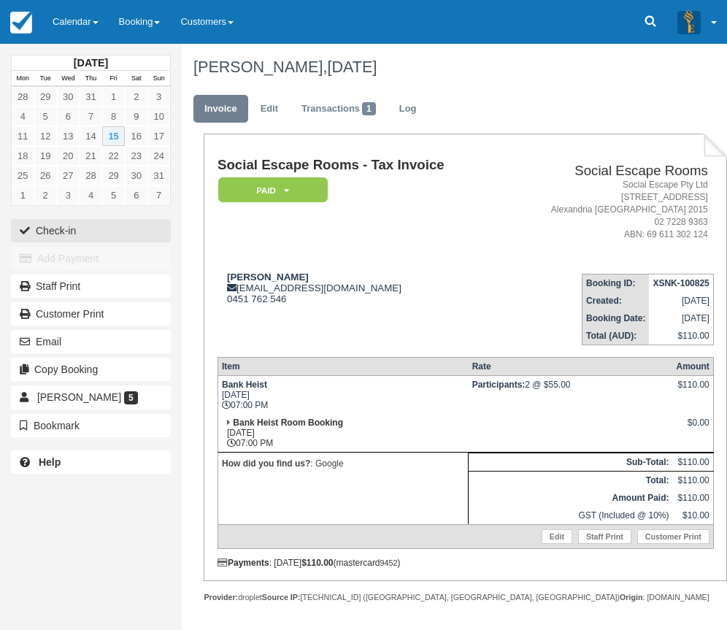
click at [86, 235] on button "Check-in" at bounding box center [91, 230] width 160 height 23
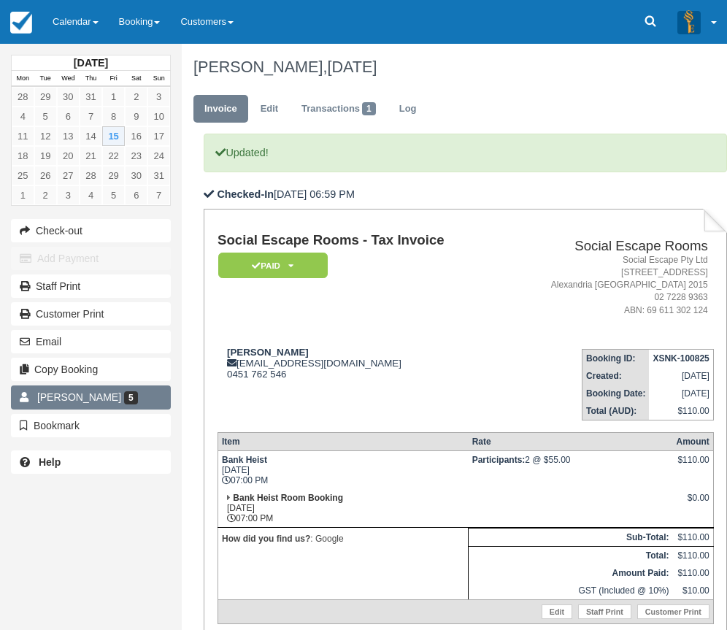
click at [112, 387] on link "[PERSON_NAME] 5" at bounding box center [91, 396] width 160 height 23
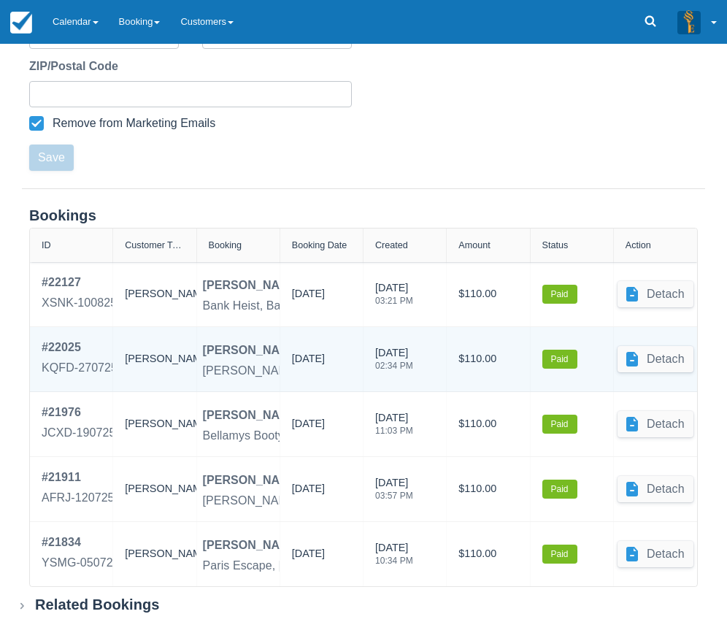
scroll to position [488, 0]
